Goal: Task Accomplishment & Management: Use online tool/utility

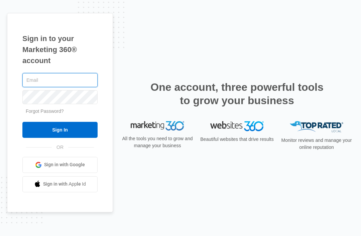
type input "[EMAIL_ADDRESS][DOMAIN_NAME]"
click at [60, 138] on input "Sign In" at bounding box center [59, 130] width 75 height 16
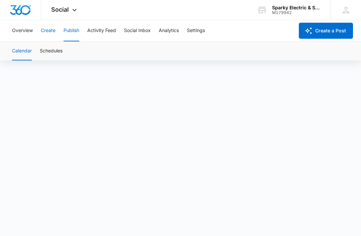
click at [49, 33] on button "Create" at bounding box center [48, 30] width 15 height 21
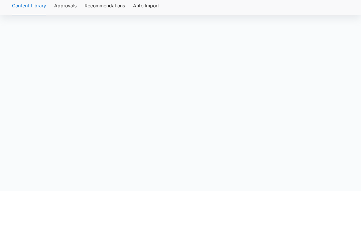
scroll to position [26, 0]
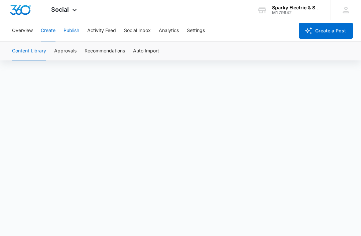
click at [72, 29] on button "Publish" at bounding box center [71, 30] width 16 height 21
click at [50, 52] on button "Schedules" at bounding box center [51, 51] width 23 height 19
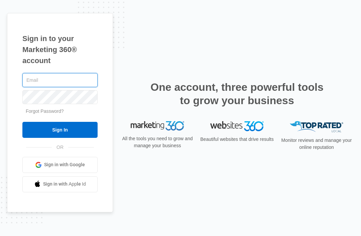
type input "[EMAIL_ADDRESS][DOMAIN_NAME]"
click at [60, 138] on input "Sign In" at bounding box center [59, 130] width 75 height 16
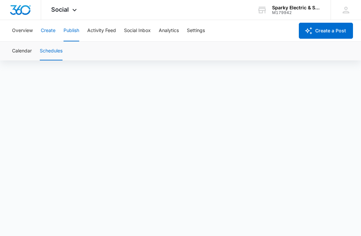
click at [51, 35] on button "Create" at bounding box center [48, 30] width 15 height 21
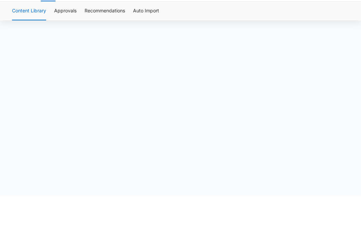
scroll to position [26, 0]
